Goal: Task Accomplishment & Management: Complete application form

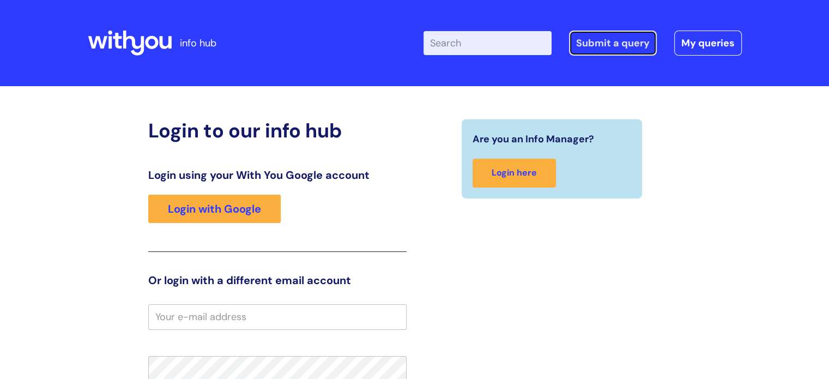
click at [603, 43] on link "Submit a query" at bounding box center [613, 43] width 88 height 25
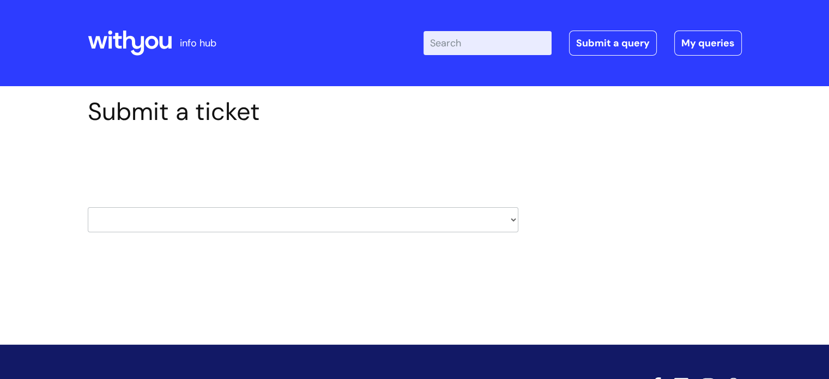
click at [512, 218] on select "HR / People IT and Support Clinical Drug Alerts Finance Accounts Data Support T…" at bounding box center [303, 219] width 431 height 25
select select "it_and_support"
click at [88, 207] on select "HR / People IT and Support Clinical Drug Alerts Finance Accounts Data Support T…" at bounding box center [303, 219] width 431 height 25
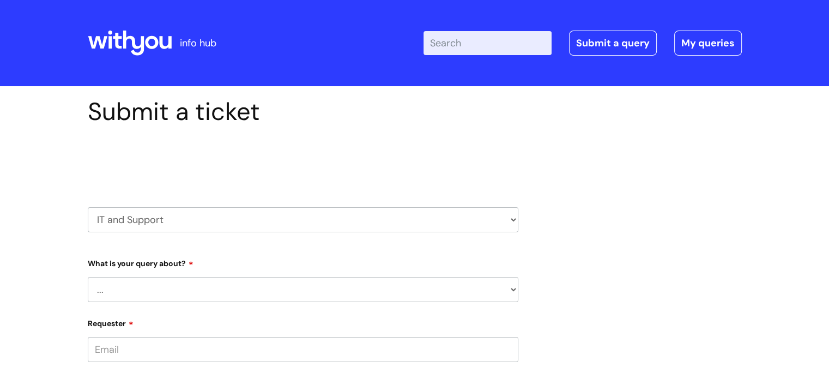
click at [509, 292] on select "... Mobile Phone Reset & MFA Accounts, Starters and Leavers IT Hardware issue I…" at bounding box center [303, 289] width 431 height 25
click at [513, 215] on select "HR / People IT and Support Clinical Drug Alerts Finance Accounts Data Support T…" at bounding box center [303, 219] width 431 height 25
click at [88, 207] on select "HR / People IT and Support Clinical Drug Alerts Finance Accounts Data Support T…" at bounding box center [303, 219] width 431 height 25
click at [513, 294] on select "... Mobile Phone Reset & MFA Accounts, Starters and Leavers IT Hardware issue I…" at bounding box center [303, 289] width 431 height 25
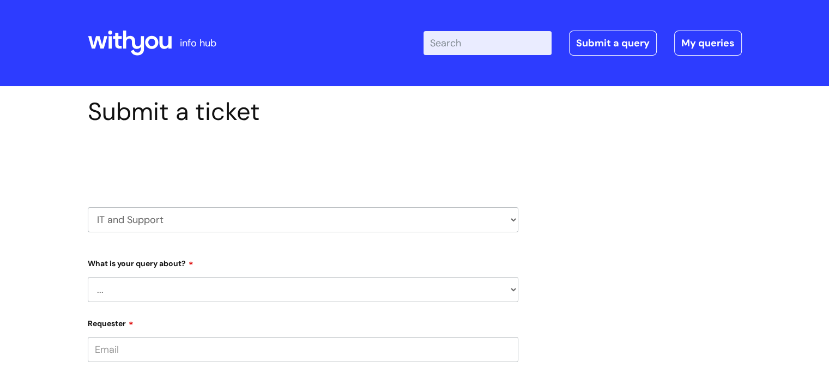
select select "Accounts, Starters and Leavers"
click at [88, 277] on select "... Mobile Phone Reset & MFA Accounts, Starters and Leavers IT Hardware issue I…" at bounding box center [303, 289] width 431 height 25
click at [517, 344] on select "... I have a new starter I have a leaver I need to make a change to an account …" at bounding box center [308, 345] width 422 height 25
click at [97, 333] on select "... I have a new starter I have a leaver I need to make a change to an account …" at bounding box center [308, 345] width 422 height 25
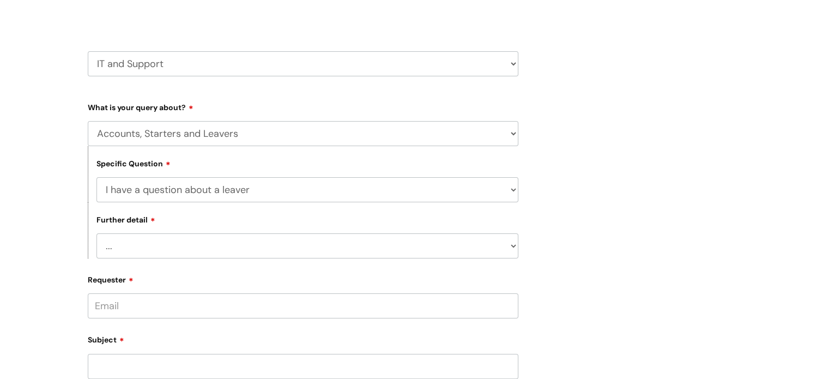
scroll to position [162, 0]
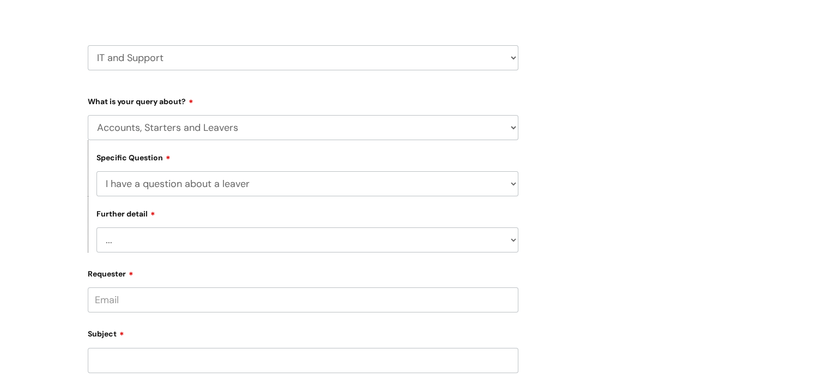
click at [513, 239] on select "... Where do I find a closure form What shall I do with their equipment" at bounding box center [308, 239] width 422 height 25
click at [513, 181] on select "... I have a new starter I have a leaver I need to make a change to an account …" at bounding box center [308, 183] width 422 height 25
select select "I need to make a change to an account"
click at [97, 171] on select "... I have a new starter I have a leaver I need to make a change to an account …" at bounding box center [308, 183] width 422 height 25
click at [513, 242] on select "... I need to amend the name, details or access of an account I need to reinsta…" at bounding box center [308, 239] width 422 height 25
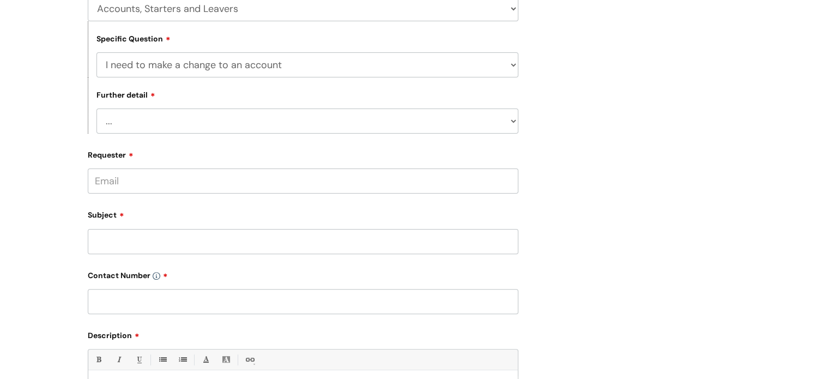
scroll to position [285, 0]
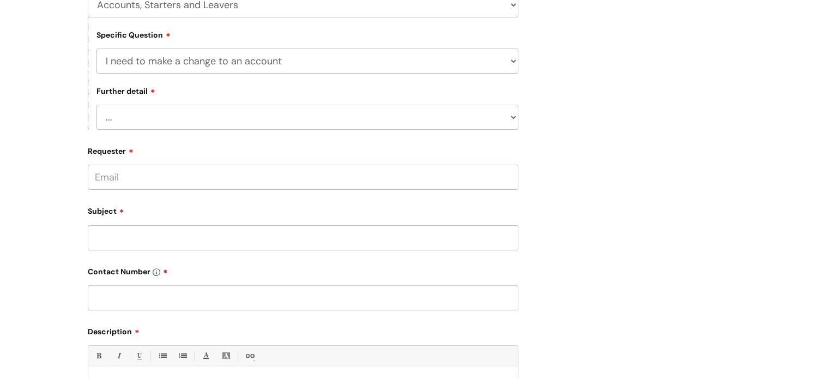
click at [514, 122] on select "... I need to amend the name, details or access of an account I need to reinsta…" at bounding box center [308, 117] width 422 height 25
select select "I need to reinstate an account"
click at [97, 105] on select "... I need to amend the name, details or access of an account I need to reinsta…" at bounding box center [308, 117] width 422 height 25
click at [105, 181] on input "Requester" at bounding box center [303, 177] width 431 height 25
click at [231, 178] on input "vivian.vongdoh@wearewithypo.org.uk" at bounding box center [303, 177] width 431 height 25
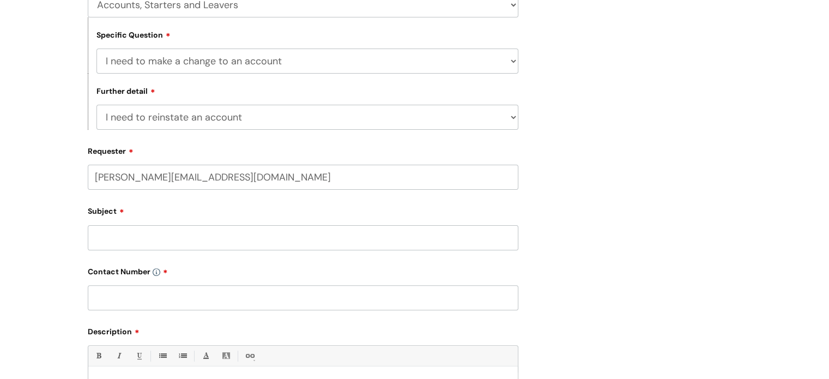
click at [236, 178] on input "vivian.vongdoh@wearewithypo.org.uk" at bounding box center [303, 177] width 431 height 25
type input "vivian.vongdoh@wearewithyou.org.uk"
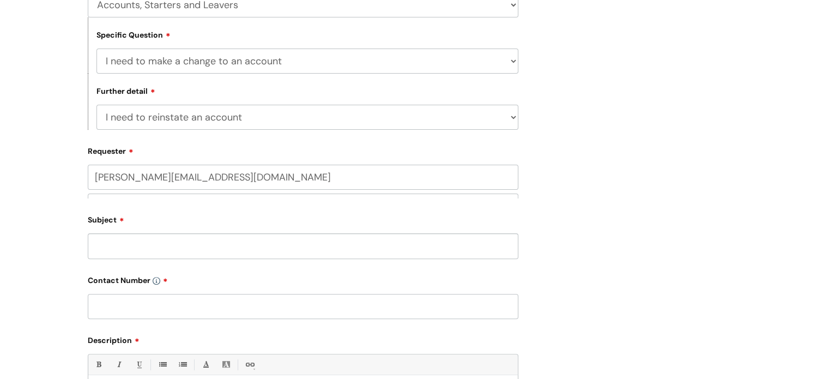
click at [107, 242] on div "Subject" at bounding box center [303, 234] width 431 height 49
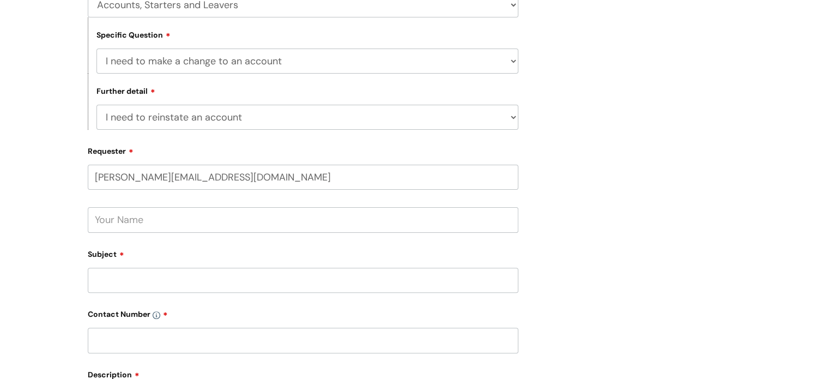
click at [122, 224] on input "text" at bounding box center [303, 219] width 431 height 25
type input "c"
type input "vivian"
click at [100, 277] on input "Subject" at bounding box center [303, 280] width 431 height 25
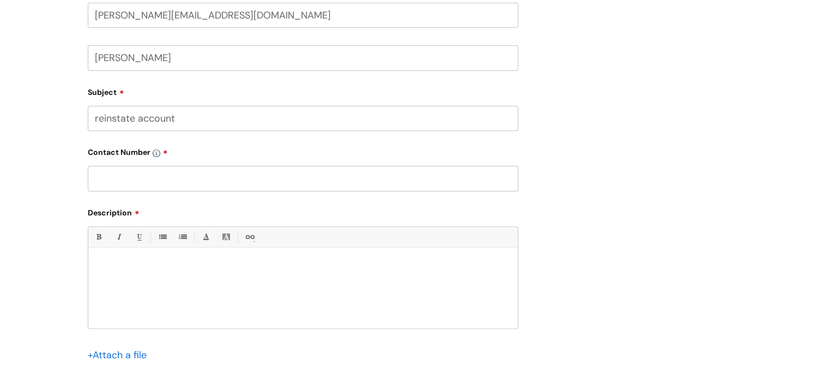
scroll to position [443, 0]
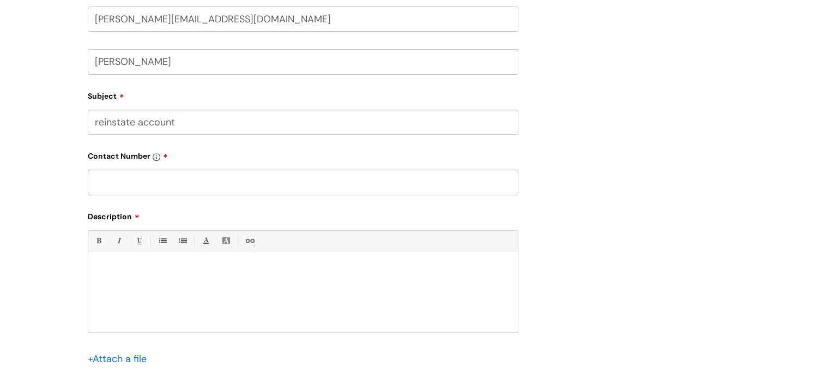
type input "reinstate account"
click at [98, 269] on p at bounding box center [303, 270] width 413 height 10
click at [312, 269] on p "pls i requested that Racheal Williams drive be reinstated to her" at bounding box center [303, 270] width 413 height 10
click at [97, 188] on input "text" at bounding box center [303, 182] width 431 height 25
paste input "07581079580"
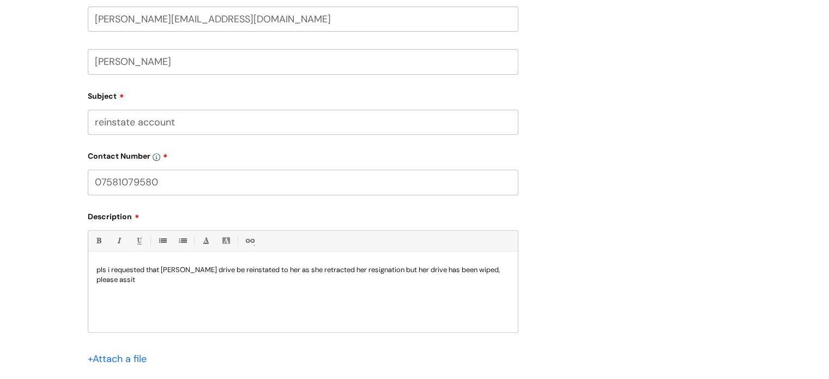
type input "07581079580"
click at [508, 270] on p "pls i requested that Racheal Williams drive be reinstated to her as she retract…" at bounding box center [303, 275] width 413 height 20
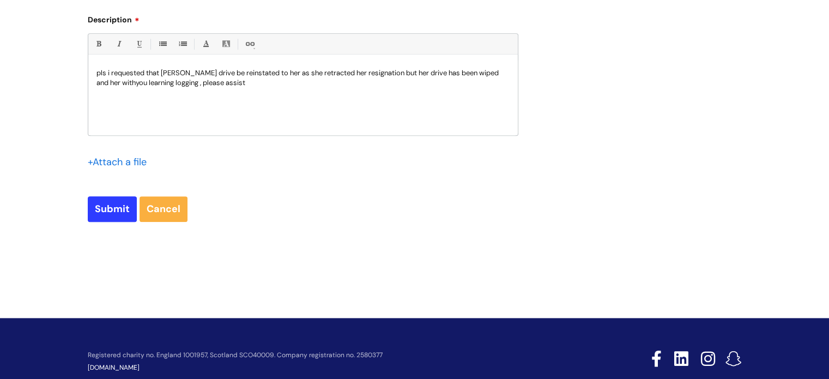
scroll to position [648, 0]
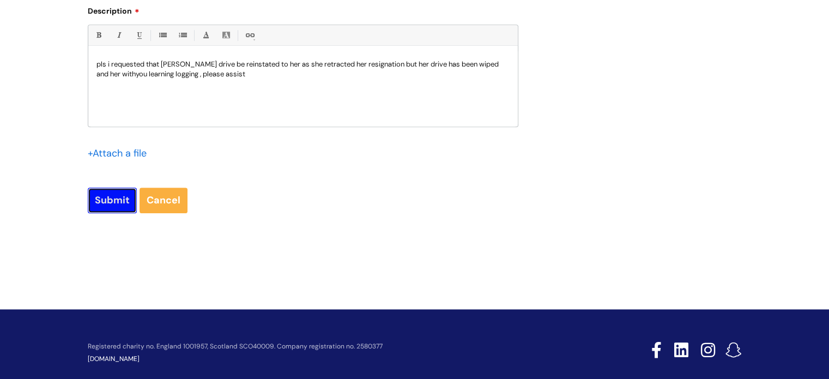
click at [98, 210] on input "Submit" at bounding box center [112, 200] width 49 height 25
type input "Please Wait..."
